Goal: Task Accomplishment & Management: Complete application form

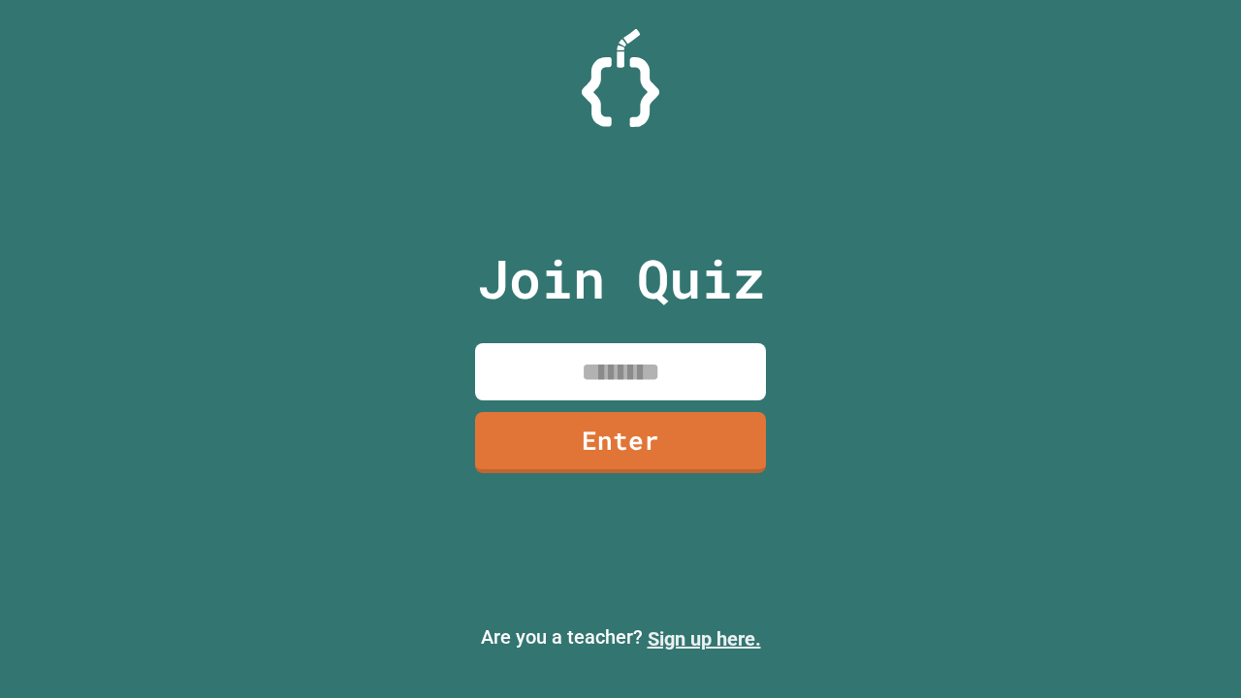
click at [704, 639] on link "Sign up here." at bounding box center [704, 638] width 113 height 23
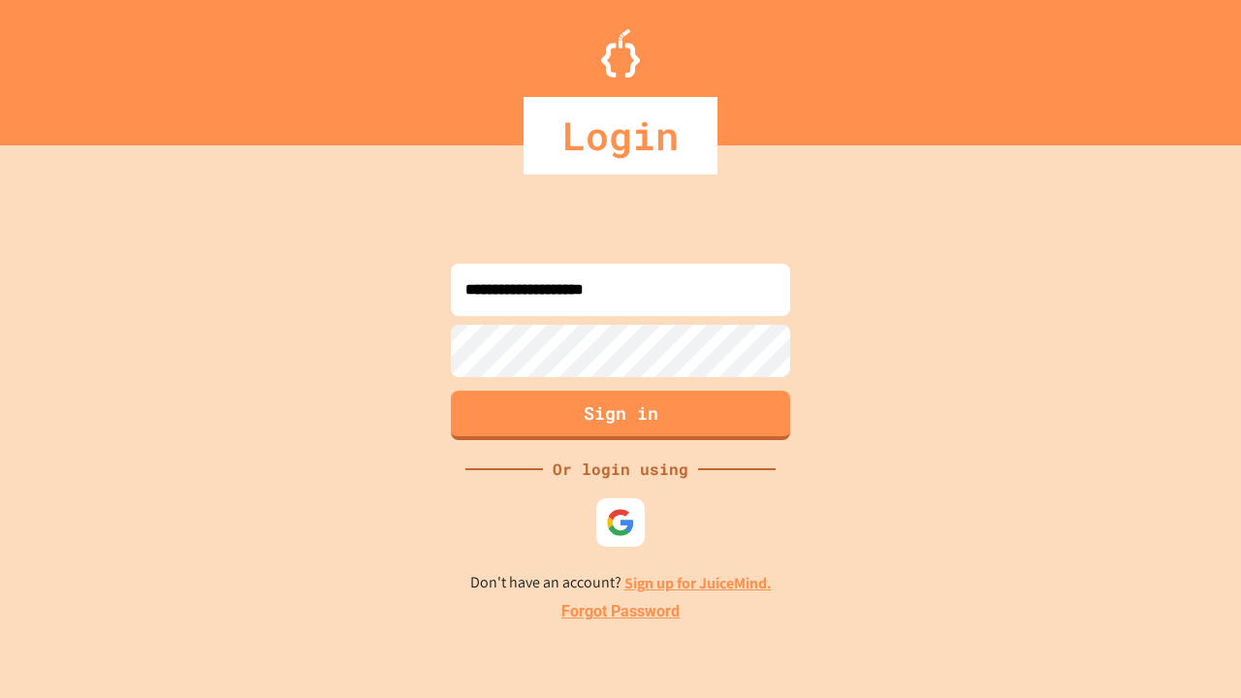
type input "**********"
